Goal: Task Accomplishment & Management: Manage account settings

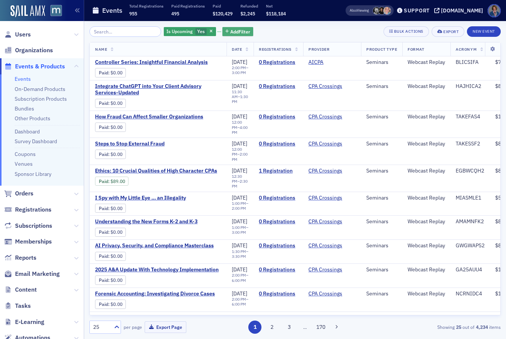
click at [230, 31] on span "Add Filter" at bounding box center [240, 31] width 20 height 7
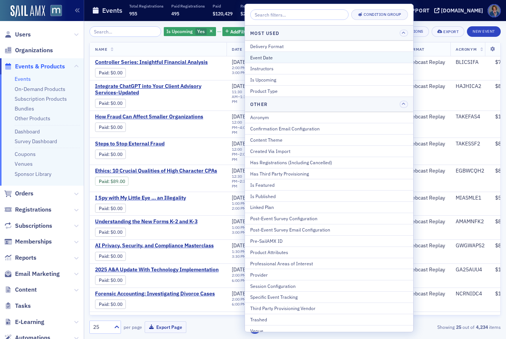
click at [297, 58] on div "Event Date" at bounding box center [329, 57] width 158 height 7
select select "8"
select select "2025"
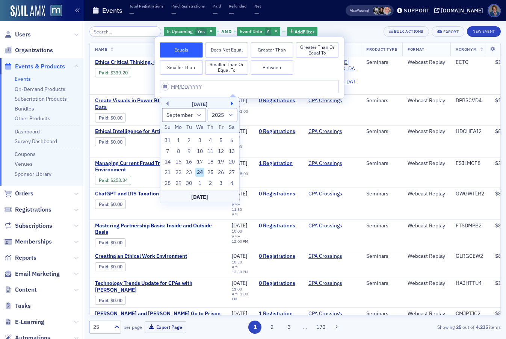
click at [231, 102] on button "Next Month" at bounding box center [233, 104] width 5 height 5
select select "11"
click at [178, 150] on div "8" at bounding box center [178, 151] width 9 height 9
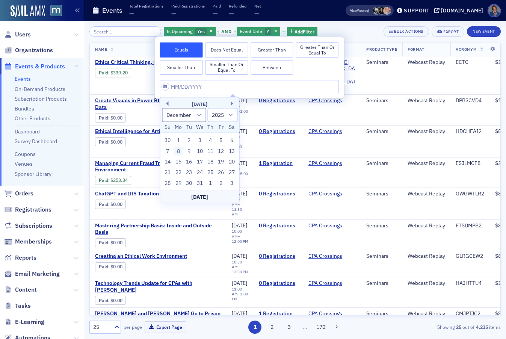
type input "[DATE]"
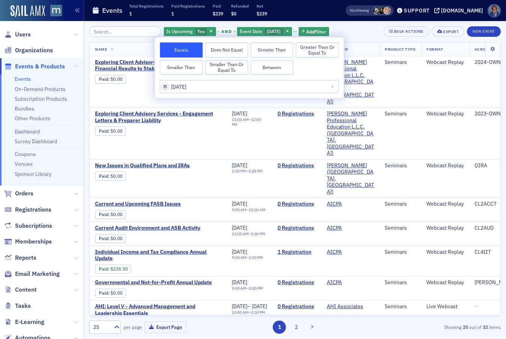
click at [357, 32] on div "Is Upcoming Yes and Event Date [DATE] Add Filter Bulk Actions Export New Event" at bounding box center [295, 31] width 412 height 11
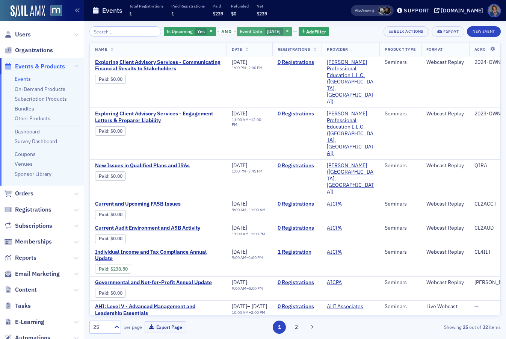
click at [240, 34] on span "Event Date" at bounding box center [251, 31] width 23 height 6
select select "11"
select select "2025"
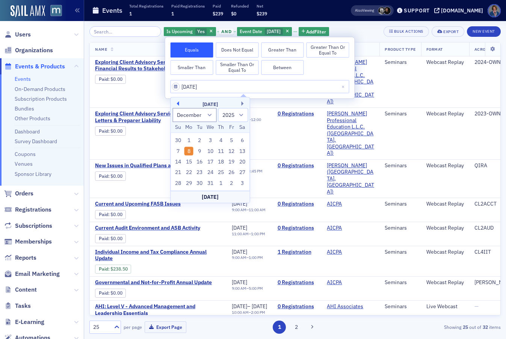
click at [175, 103] on button "Previous Month" at bounding box center [177, 104] width 5 height 5
click at [176, 103] on button "Previous Month" at bounding box center [177, 104] width 5 height 5
select select "9"
click at [212, 153] on div "8" at bounding box center [210, 151] width 9 height 9
type input "[DATE]"
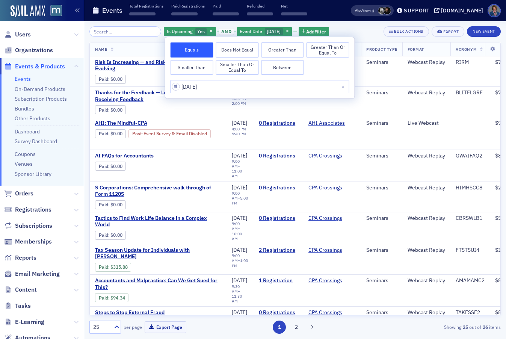
click at [370, 32] on div "Is Upcoming Yes and Event Date [DATE] Add Filter Bulk Actions Export New Event" at bounding box center [295, 31] width 412 height 11
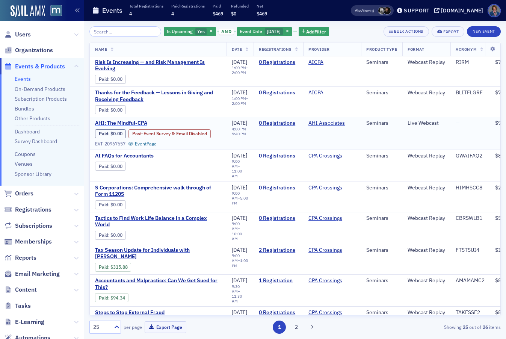
click at [110, 123] on span "AHI: The Mindful-CPA" at bounding box center [158, 123] width 126 height 7
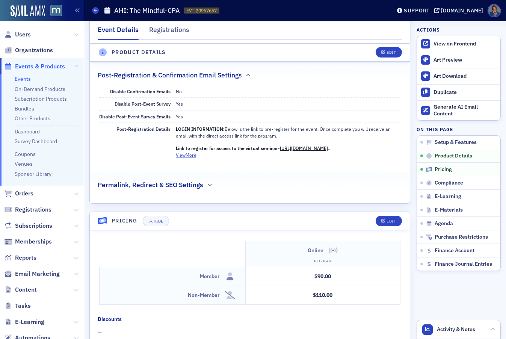
scroll to position [509, 0]
click at [186, 156] on button "View More" at bounding box center [186, 155] width 21 height 7
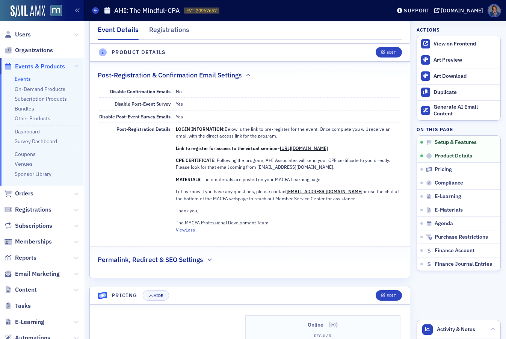
scroll to position [7, 0]
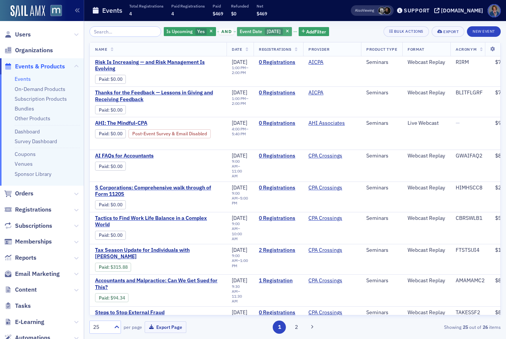
click at [244, 36] on div "Event Date [DATE]" at bounding box center [264, 31] width 55 height 9
select select "9"
select select "2025"
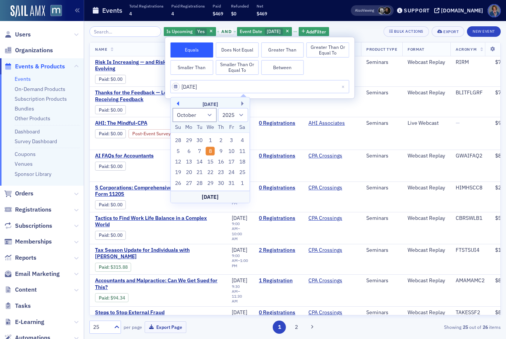
click at [175, 103] on button "Previous Month" at bounding box center [177, 104] width 5 height 5
select select "8"
click at [201, 173] on div "23" at bounding box center [199, 172] width 9 height 9
type input "[DATE]"
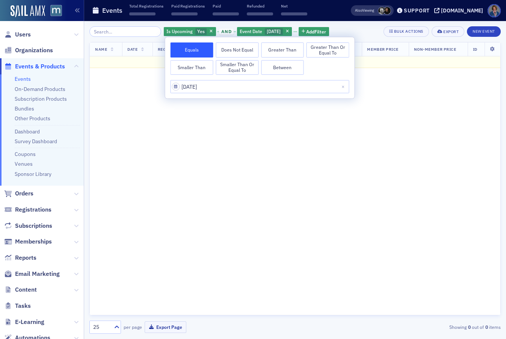
click at [362, 32] on div "Is Upcoming Yes and Event Date [DATE] Add Filter Bulk Actions Export New Event" at bounding box center [295, 31] width 412 height 11
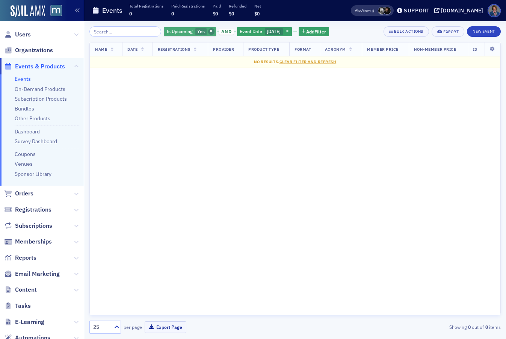
click at [208, 30] on span "button" at bounding box center [211, 31] width 7 height 7
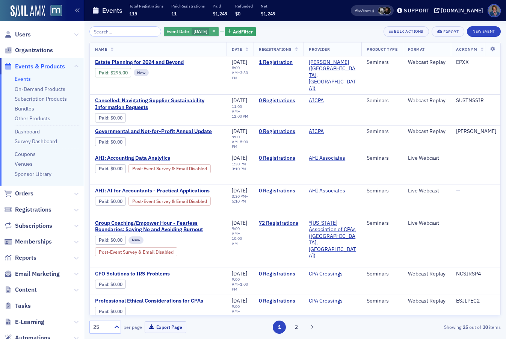
click at [168, 33] on span "Event Date" at bounding box center [178, 31] width 23 height 6
select select "8"
select select "2025"
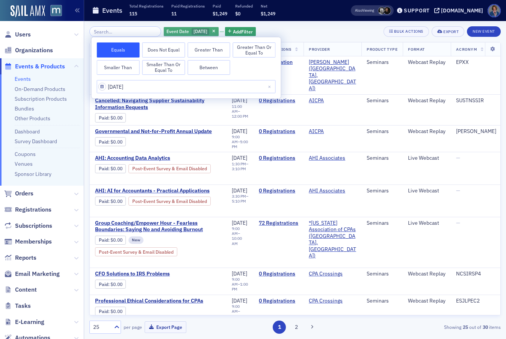
click at [168, 34] on span "Event Date" at bounding box center [178, 31] width 23 height 6
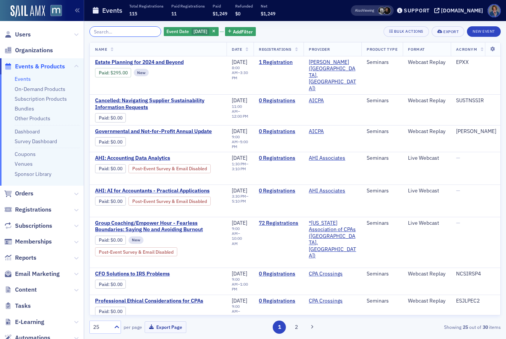
click at [133, 29] on input "search" at bounding box center [125, 31] width 72 height 11
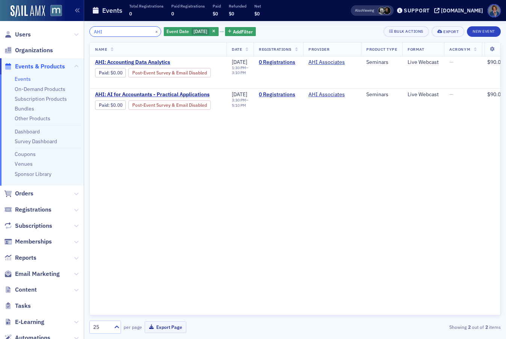
type input "AHI"
click at [194, 29] on span "[DATE]" at bounding box center [201, 31] width 14 height 6
select select "8"
select select "2025"
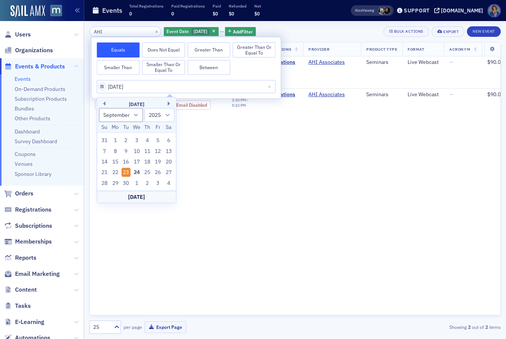
click at [168, 103] on div "[DATE]" at bounding box center [136, 105] width 79 height 8
click at [168, 102] on button "Next Month" at bounding box center [170, 104] width 5 height 5
select select "9"
click at [138, 153] on div "8" at bounding box center [136, 151] width 9 height 9
type input "[DATE]"
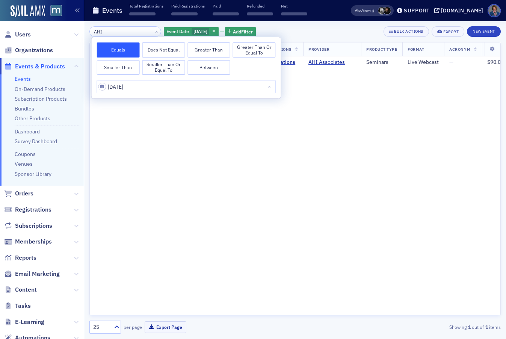
click at [305, 154] on div "Name Date Registrations Provider Product Type Format Acronym Member Price Non-M…" at bounding box center [295, 178] width 412 height 273
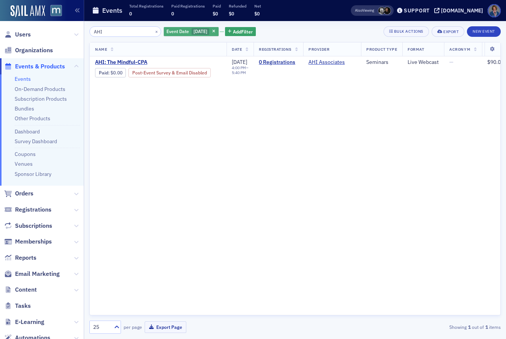
click at [194, 32] on span "[DATE]" at bounding box center [201, 31] width 14 height 6
select select "9"
select select "2025"
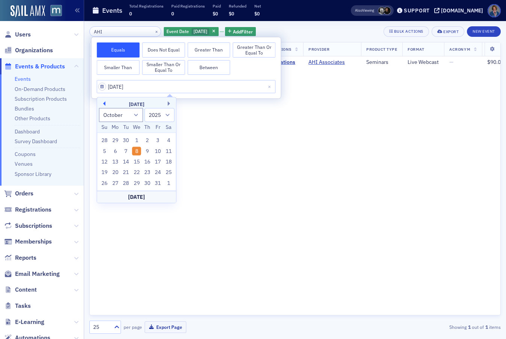
click at [105, 103] on button "Previous Month" at bounding box center [103, 104] width 5 height 5
select select "8"
click at [150, 163] on div "18" at bounding box center [147, 162] width 9 height 9
type input "[DATE]"
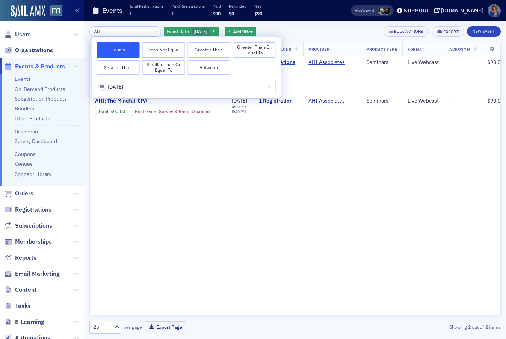
click at [281, 159] on div "Name Date Registrations Provider Product Type Format Acronym Member Price Non-M…" at bounding box center [295, 178] width 412 height 273
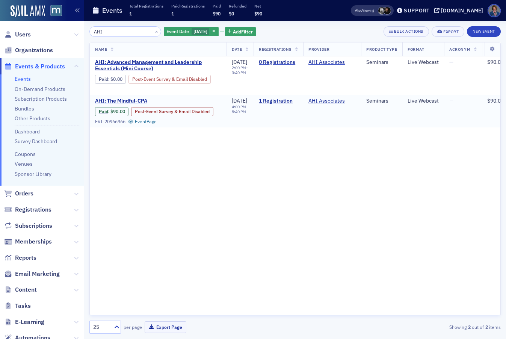
click at [129, 101] on span "AHI: The Mindful-CPA" at bounding box center [158, 101] width 126 height 7
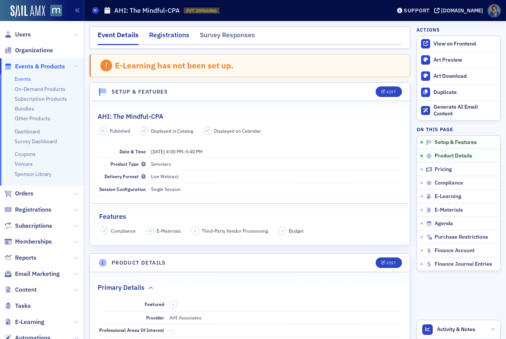
click at [176, 38] on div "Registrations" at bounding box center [169, 37] width 40 height 14
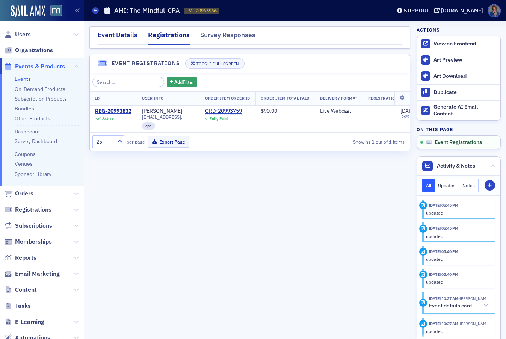
click at [102, 31] on div "Event Details" at bounding box center [118, 37] width 40 height 14
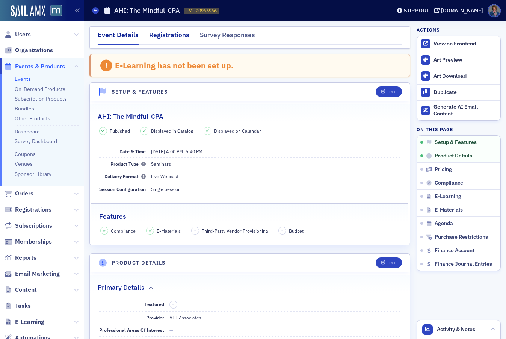
click at [168, 33] on div "Registrations" at bounding box center [169, 37] width 40 height 14
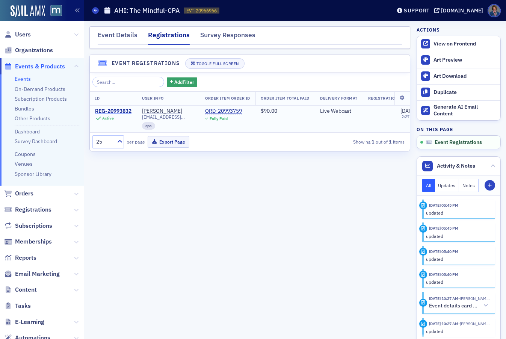
click at [121, 112] on div "REG-20993832" at bounding box center [113, 111] width 36 height 7
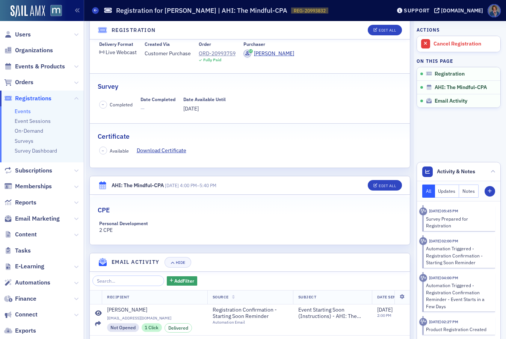
scroll to position [94, 0]
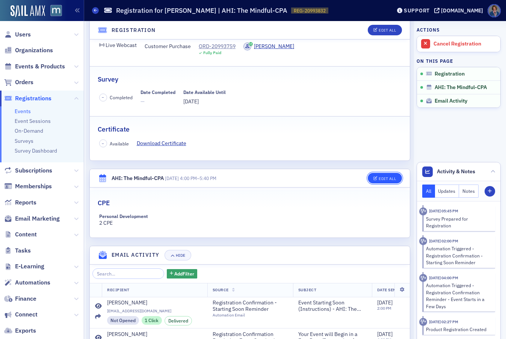
click at [383, 177] on div "Edit All" at bounding box center [387, 179] width 17 height 4
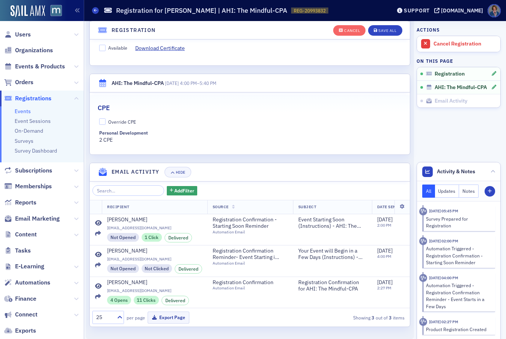
scroll to position [222, 0]
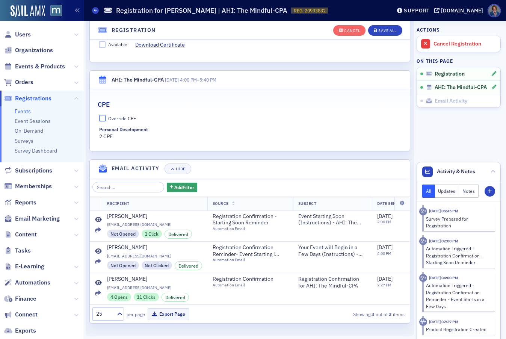
click at [99, 115] on input "Override CPE" at bounding box center [102, 118] width 7 height 7
checkbox input "true"
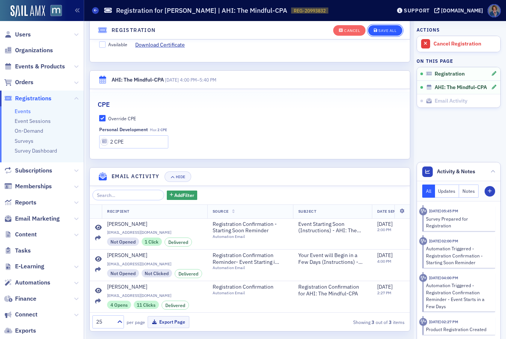
click at [379, 30] on div "Save All" at bounding box center [388, 31] width 18 height 4
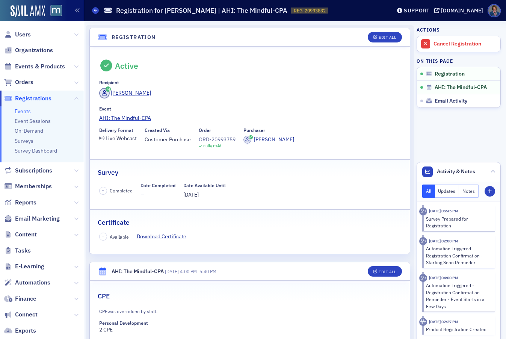
scroll to position [0, 0]
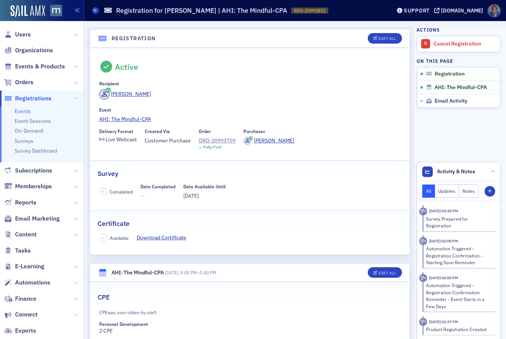
click at [25, 114] on link "Events" at bounding box center [23, 111] width 16 height 7
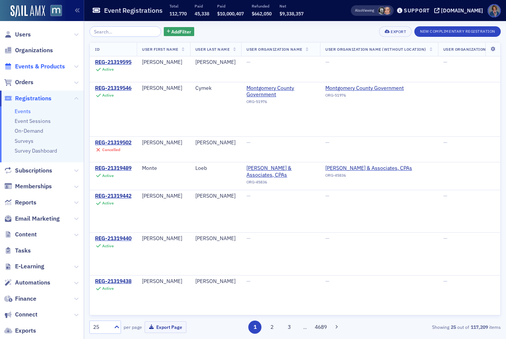
click at [23, 65] on span "Events & Products" at bounding box center [40, 66] width 50 height 8
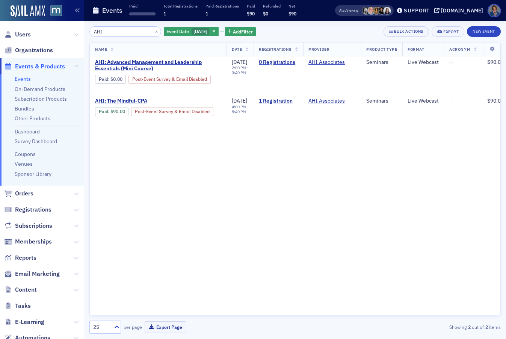
drag, startPoint x: 213, startPoint y: 30, endPoint x: 201, endPoint y: 34, distance: 12.8
click at [213, 30] on icon "button" at bounding box center [213, 32] width 3 height 4
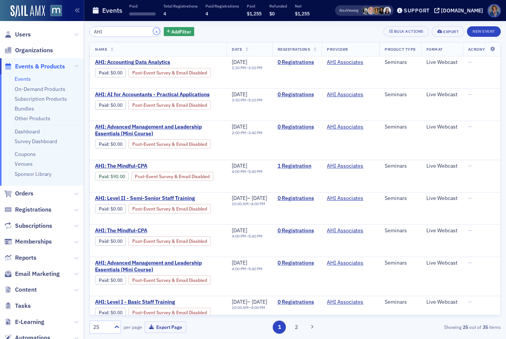
click at [153, 32] on button "×" at bounding box center [156, 31] width 7 height 7
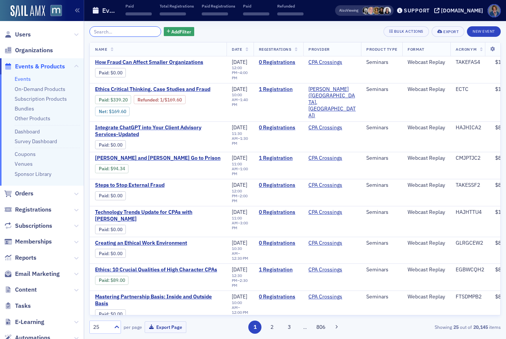
click at [106, 32] on input "search" at bounding box center [125, 31] width 72 height 11
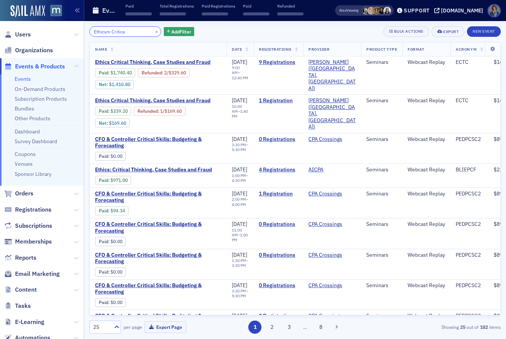
type input "Ethicsm Critical"
